Goal: Task Accomplishment & Management: Manage account settings

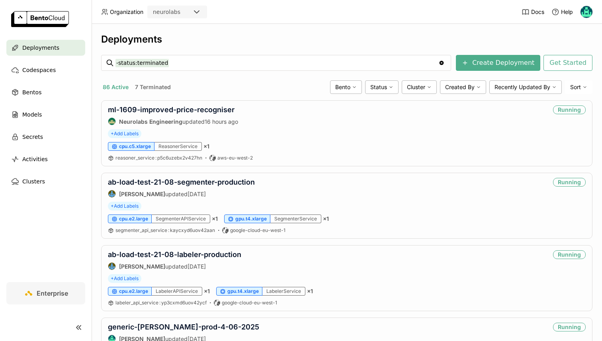
click at [92, 135] on div "Deployments Codespaces Bentos Models Secrets Activities Clusters Enterprise" at bounding box center [46, 170] width 92 height 341
click at [138, 107] on link "ml-1609-improved-price-recogniser" at bounding box center [171, 109] width 127 height 8
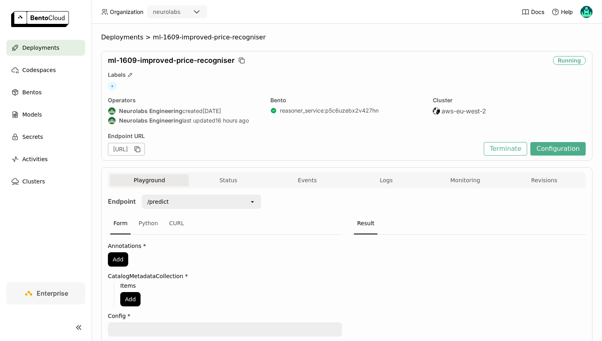
click at [225, 172] on div "Playground Status Events Logs Monitoring Revisions Endpoint /predict open Form …" at bounding box center [346, 285] width 491 height 237
click at [237, 178] on button "Status" at bounding box center [228, 180] width 79 height 12
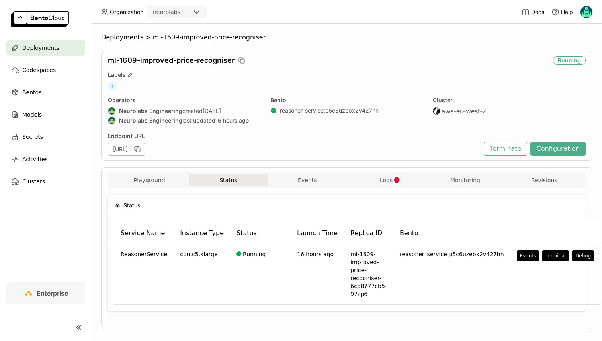
scroll to position [10, 0]
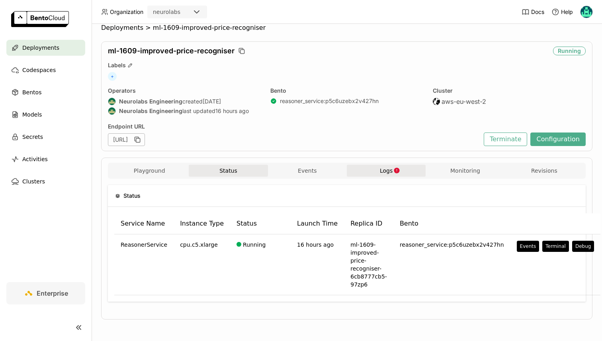
click at [377, 168] on button "Logs" at bounding box center [386, 171] width 79 height 12
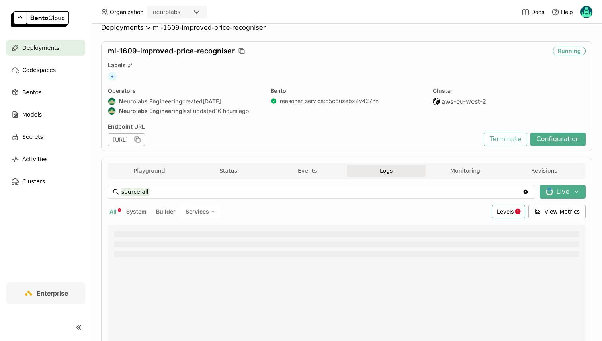
click at [506, 209] on span "Levels" at bounding box center [505, 211] width 17 height 7
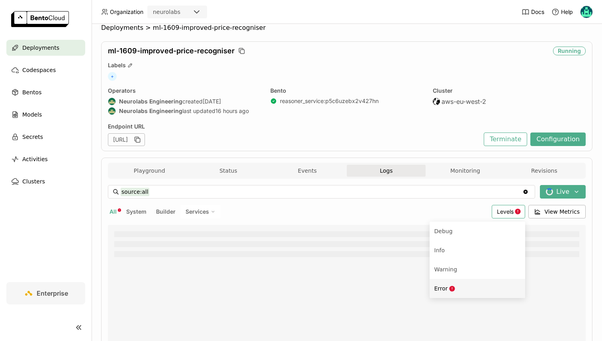
click at [452, 284] on div "Error" at bounding box center [477, 289] width 86 height 10
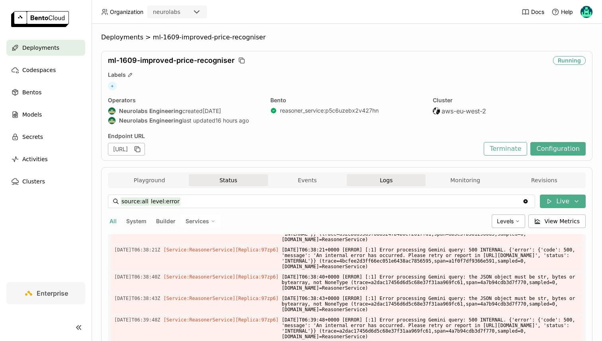
click at [218, 184] on button "Status" at bounding box center [228, 180] width 79 height 12
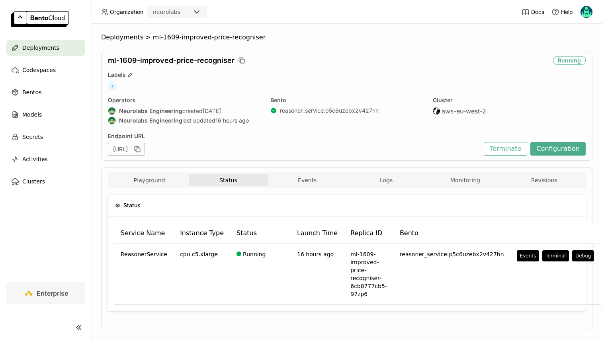
scroll to position [10, 0]
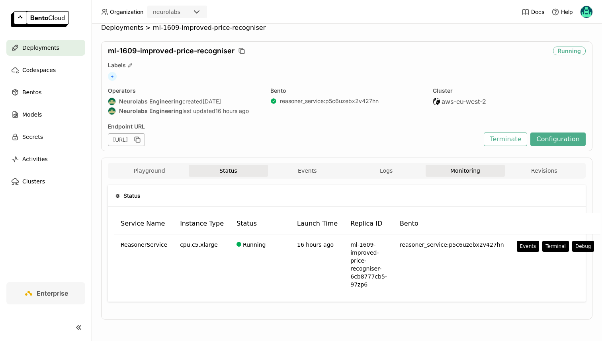
click at [446, 172] on button "Monitoring" at bounding box center [465, 171] width 79 height 12
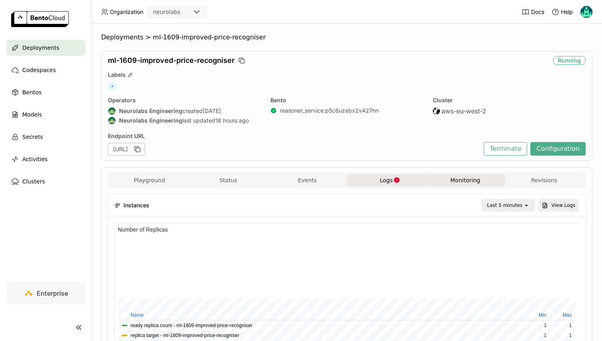
click at [369, 177] on button "Logs" at bounding box center [386, 180] width 79 height 12
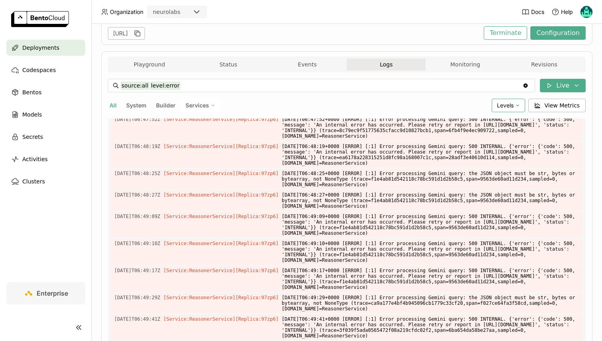
click at [500, 108] on span "Levels" at bounding box center [505, 105] width 17 height 7
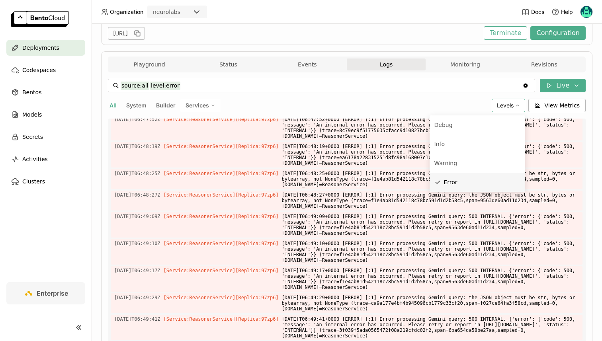
click at [450, 180] on span "Error" at bounding box center [451, 182] width 14 height 6
type input "source:all"
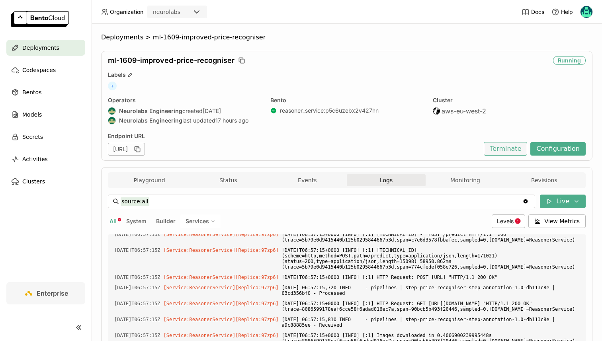
scroll to position [14934, 0]
click at [545, 151] on button "Configuration" at bounding box center [557, 149] width 55 height 14
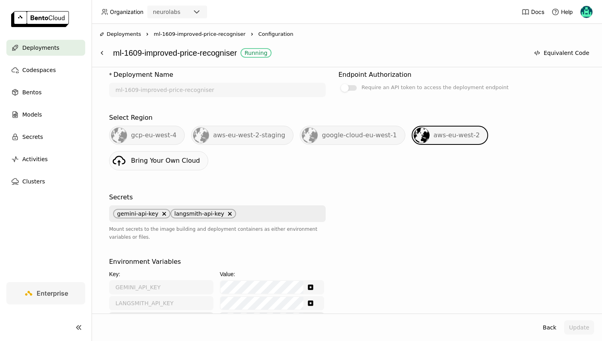
scroll to position [262, 0]
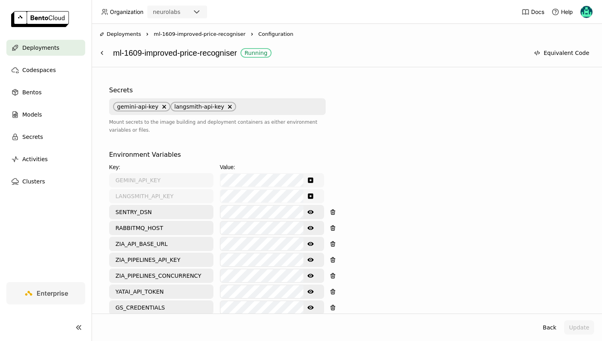
click at [308, 273] on icon "Show password text" at bounding box center [310, 276] width 6 height 6
click at [383, 257] on div "Environment Variables Key: Value: GEMINI_API_KEY LANGSMITH_API_KEY SENTRY_DSN S…" at bounding box center [346, 344] width 475 height 388
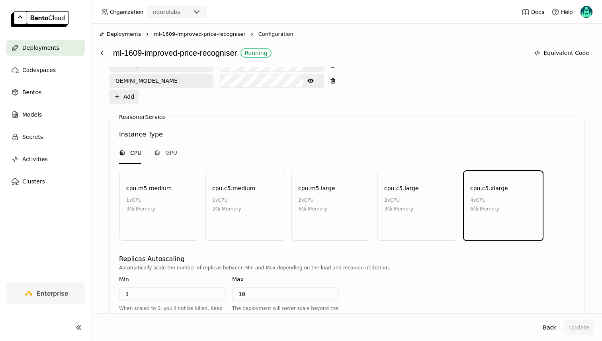
scroll to position [755, 0]
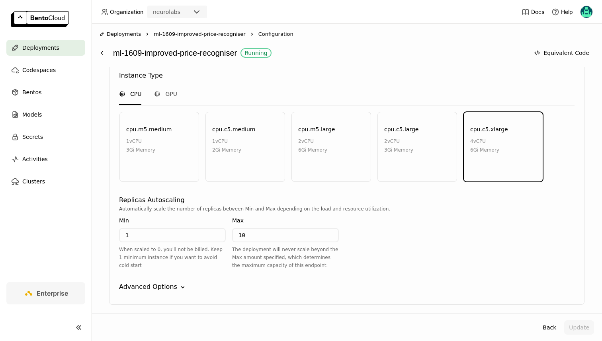
click at [163, 282] on div "Advanced Options" at bounding box center [148, 287] width 58 height 10
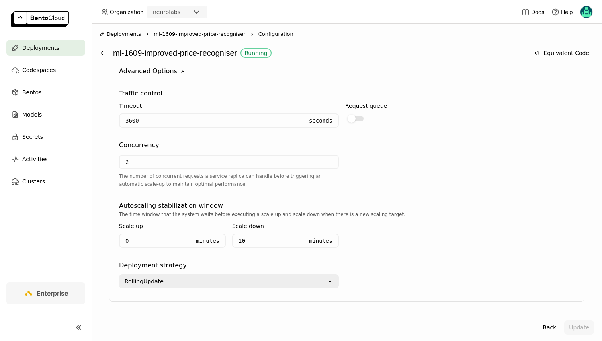
scroll to position [972, 0]
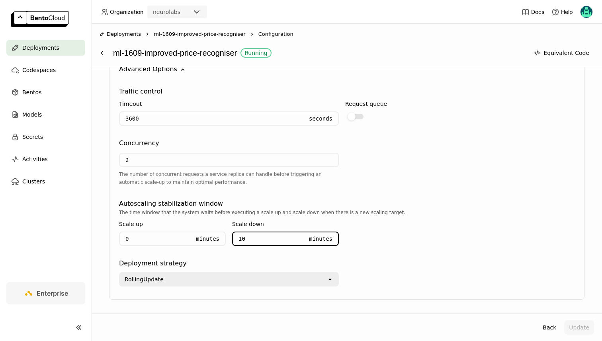
click at [253, 232] on input "10" at bounding box center [268, 238] width 70 height 13
type input "1"
type input "30"
click at [403, 209] on div "The time window that the system waits before executing a scale up and scale dow…" at bounding box center [346, 231] width 455 height 44
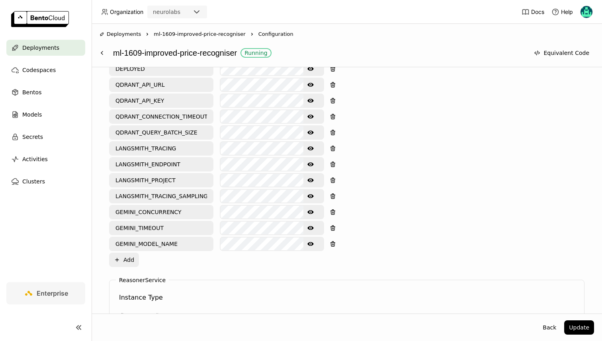
scroll to position [529, 0]
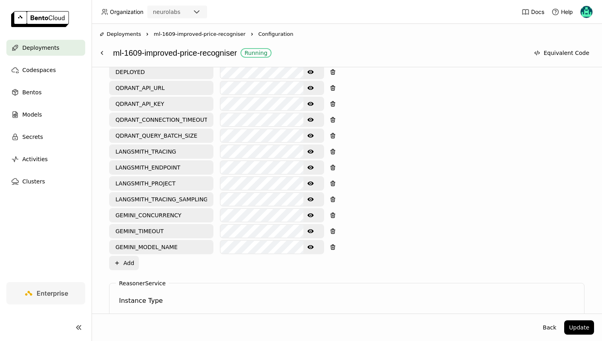
click at [310, 229] on icon "Show password text" at bounding box center [310, 231] width 6 height 4
click at [310, 229] on icon "Hide password text" at bounding box center [310, 231] width 6 height 5
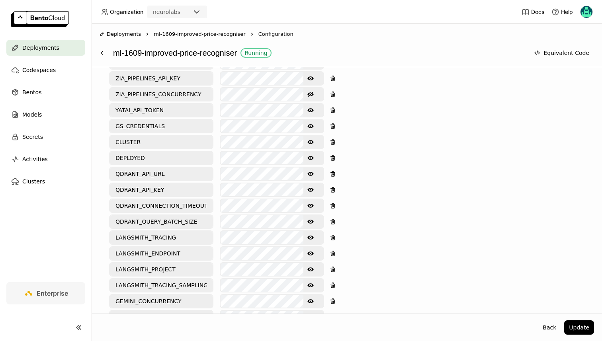
scroll to position [437, 0]
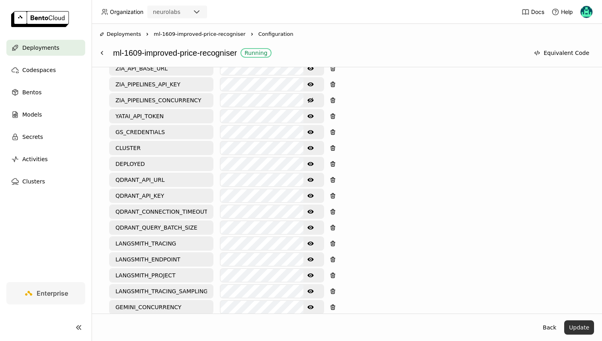
click at [577, 326] on button "Update" at bounding box center [579, 327] width 30 height 14
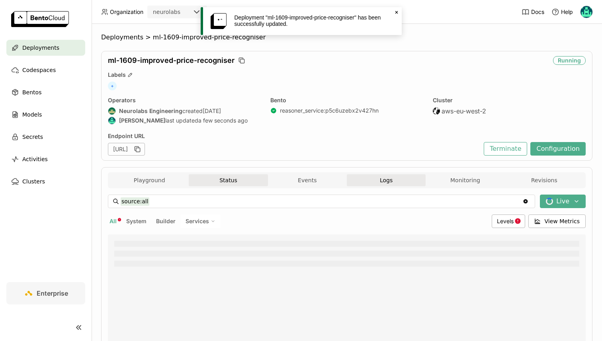
click at [213, 177] on button "Status" at bounding box center [228, 180] width 79 height 12
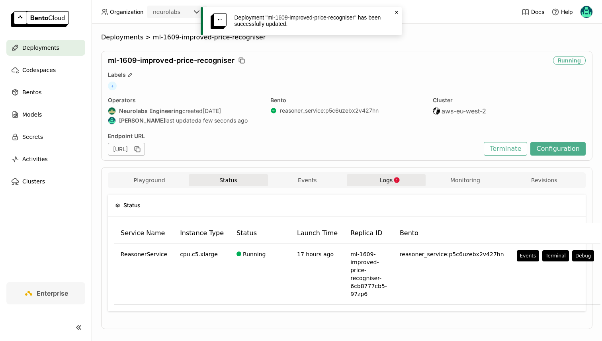
click at [373, 178] on button "Logs" at bounding box center [386, 180] width 79 height 12
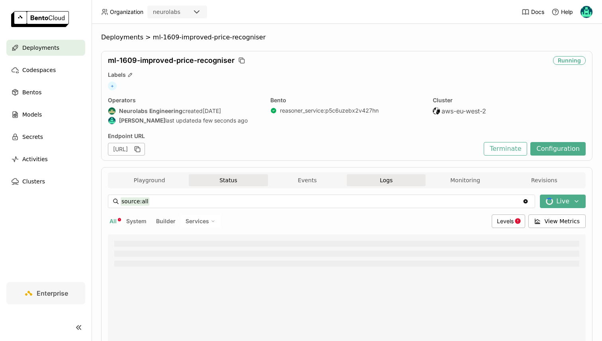
click at [232, 178] on button "Status" at bounding box center [228, 180] width 79 height 12
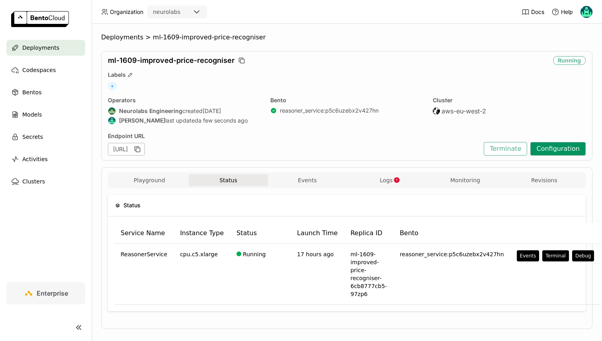
click at [544, 146] on button "Configuration" at bounding box center [557, 149] width 55 height 14
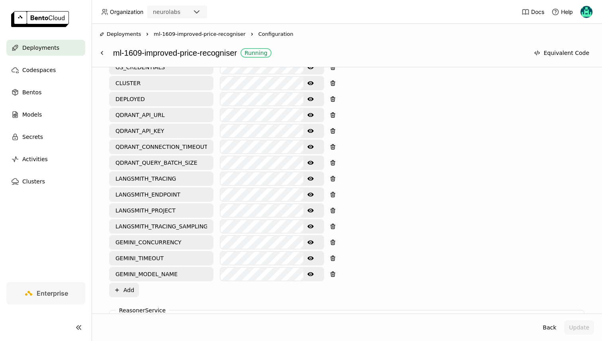
scroll to position [519, 0]
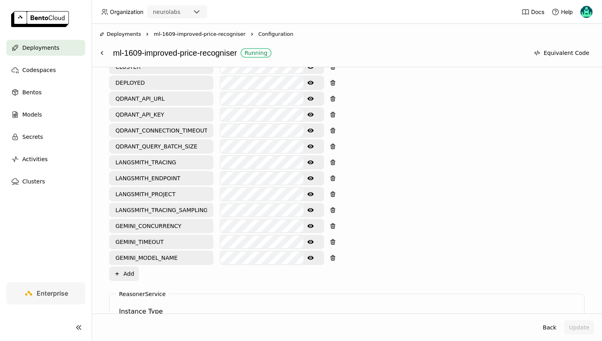
click at [310, 239] on icon "Show password text" at bounding box center [310, 242] width 6 height 6
click at [314, 220] on button "Show password text" at bounding box center [310, 226] width 14 height 13
click at [314, 220] on button "Hide password text" at bounding box center [310, 226] width 14 height 13
click at [310, 224] on icon "Show password text" at bounding box center [310, 226] width 6 height 4
click at [411, 239] on div "Environment Variables Key: Value: GEMINI_API_KEY LANGSMITH_API_KEY SENTRY_DSN S…" at bounding box center [346, 87] width 475 height 388
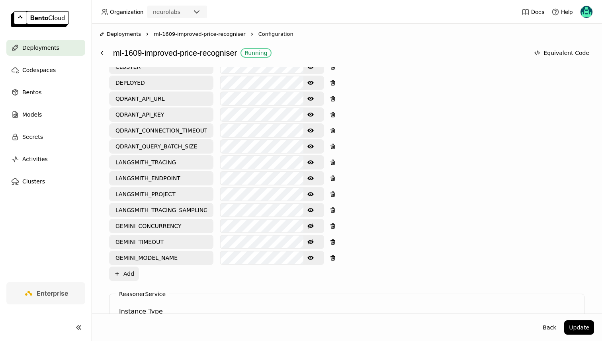
click at [317, 252] on button "Show password text" at bounding box center [310, 258] width 14 height 13
click at [572, 321] on button "Update" at bounding box center [579, 327] width 30 height 14
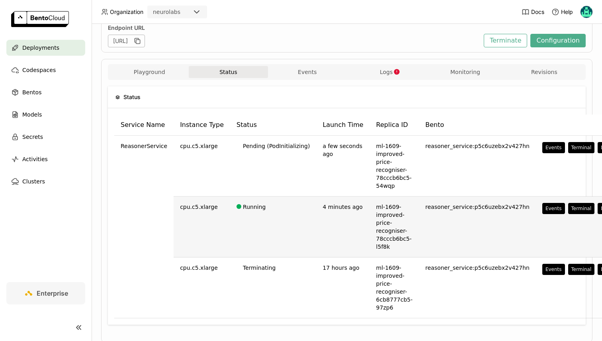
scroll to position [70, 0]
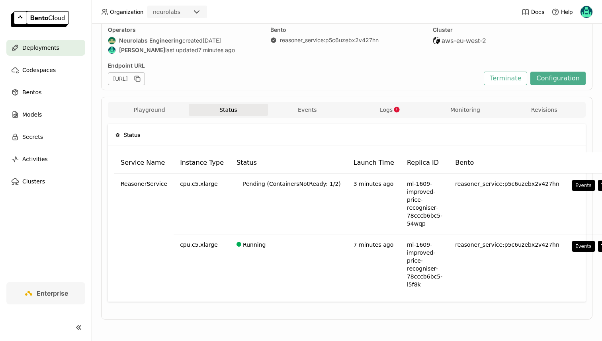
click at [372, 103] on div "Playground Status Events Logs Monitoring Revisions" at bounding box center [347, 110] width 478 height 16
click at [379, 109] on button "Logs" at bounding box center [386, 110] width 79 height 12
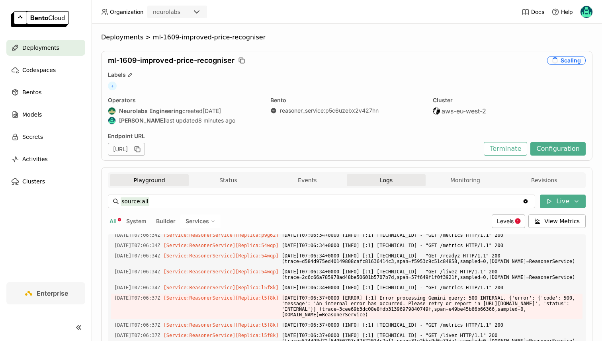
click at [162, 180] on button "Playground" at bounding box center [149, 180] width 79 height 12
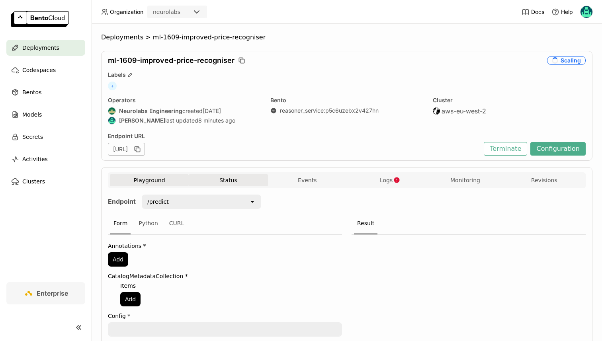
click at [217, 177] on button "Status" at bounding box center [228, 180] width 79 height 12
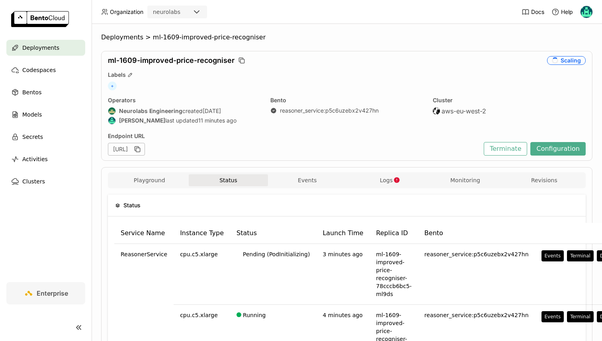
click at [394, 177] on icon "button" at bounding box center [397, 180] width 6 height 6
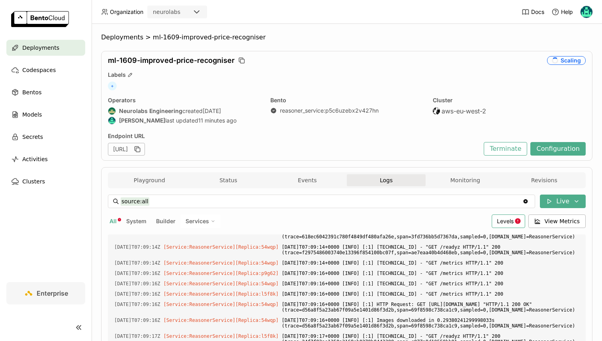
click at [506, 218] on span "Levels" at bounding box center [505, 221] width 17 height 7
click at [502, 218] on span "Levels" at bounding box center [505, 221] width 17 height 7
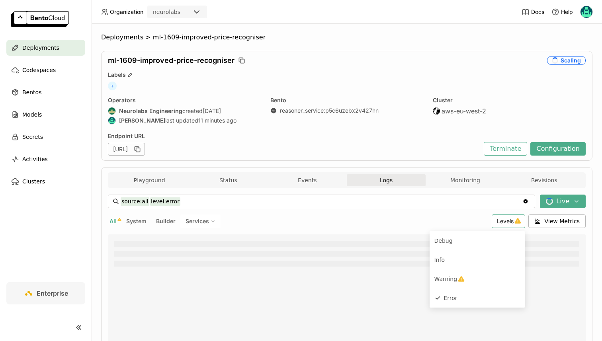
scroll to position [110, 0]
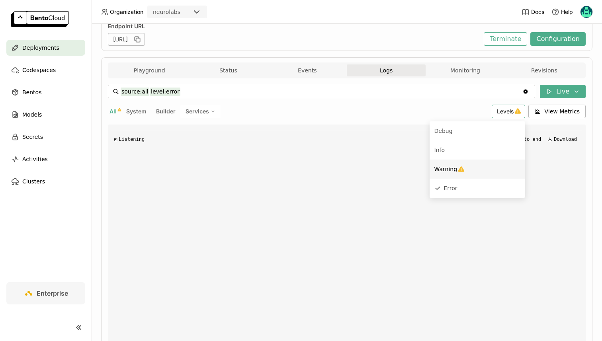
click at [469, 166] on div "Warning" at bounding box center [477, 169] width 86 height 10
type input "source:all level:error level:warning"
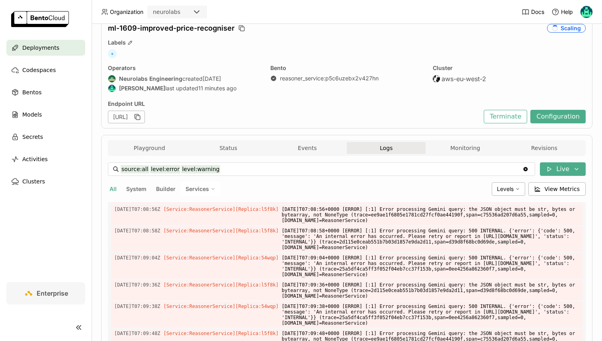
scroll to position [16, 0]
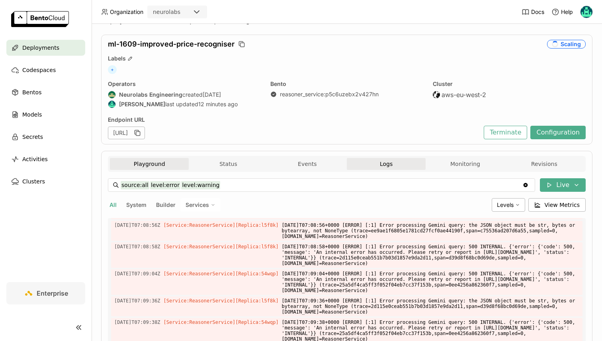
click at [164, 163] on button "Playground" at bounding box center [149, 164] width 79 height 12
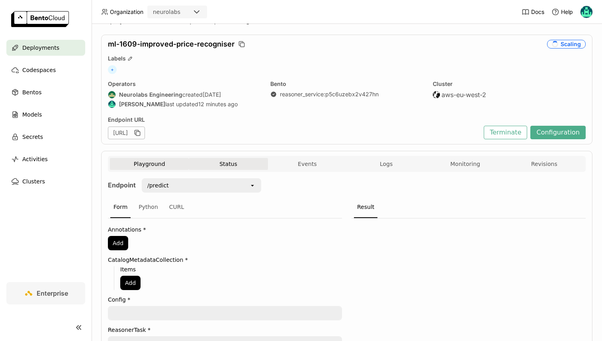
click at [217, 167] on button "Status" at bounding box center [228, 164] width 79 height 12
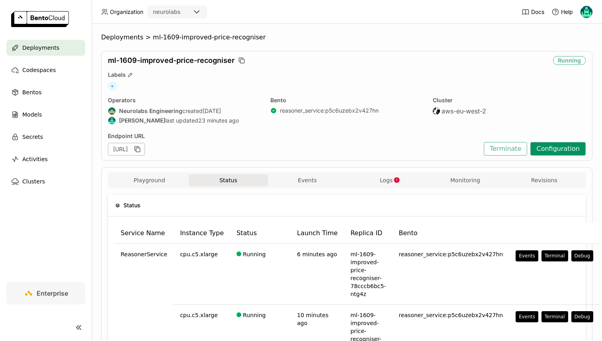
click at [549, 152] on button "Configuration" at bounding box center [557, 149] width 55 height 14
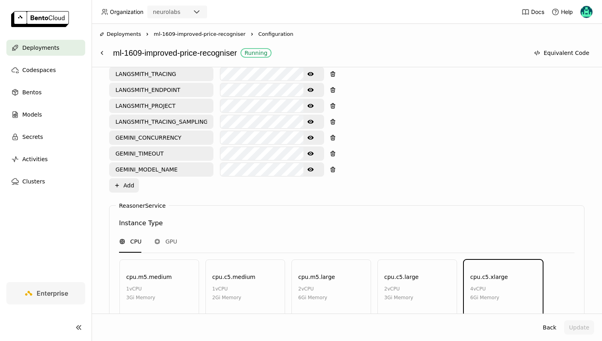
scroll to position [602, 0]
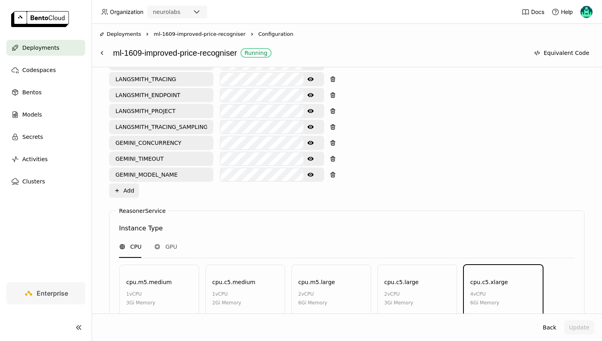
click at [309, 157] on icon "Show password text" at bounding box center [310, 159] width 6 height 4
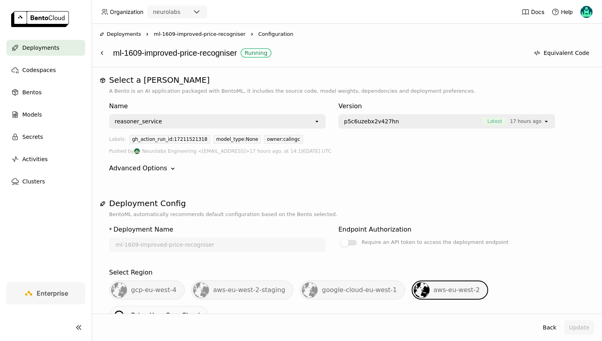
scroll to position [602, 0]
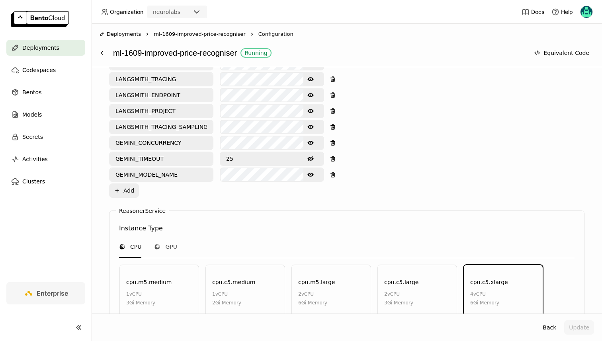
click at [312, 137] on button "Show password text" at bounding box center [310, 143] width 14 height 13
click at [188, 136] on div "GEMINI_CONCURRENCY Hide password text" at bounding box center [216, 143] width 215 height 14
click at [419, 155] on div "Environment Variables Key: Value: GEMINI_API_KEY LANGSMITH_API_KEY SENTRY_DSN S…" at bounding box center [346, 4] width 475 height 388
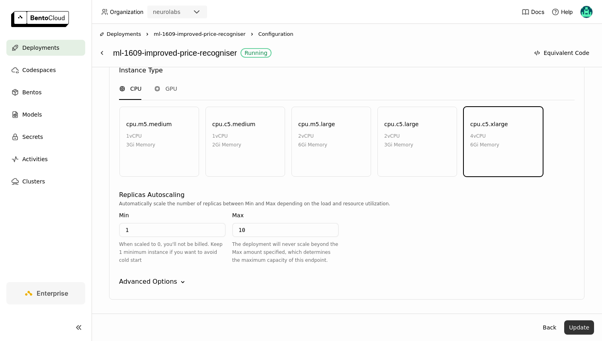
click at [581, 324] on button "Update" at bounding box center [579, 327] width 30 height 14
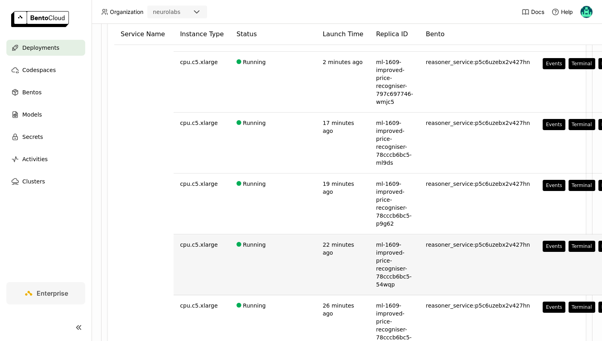
scroll to position [558, 0]
